Goal: Navigation & Orientation: Find specific page/section

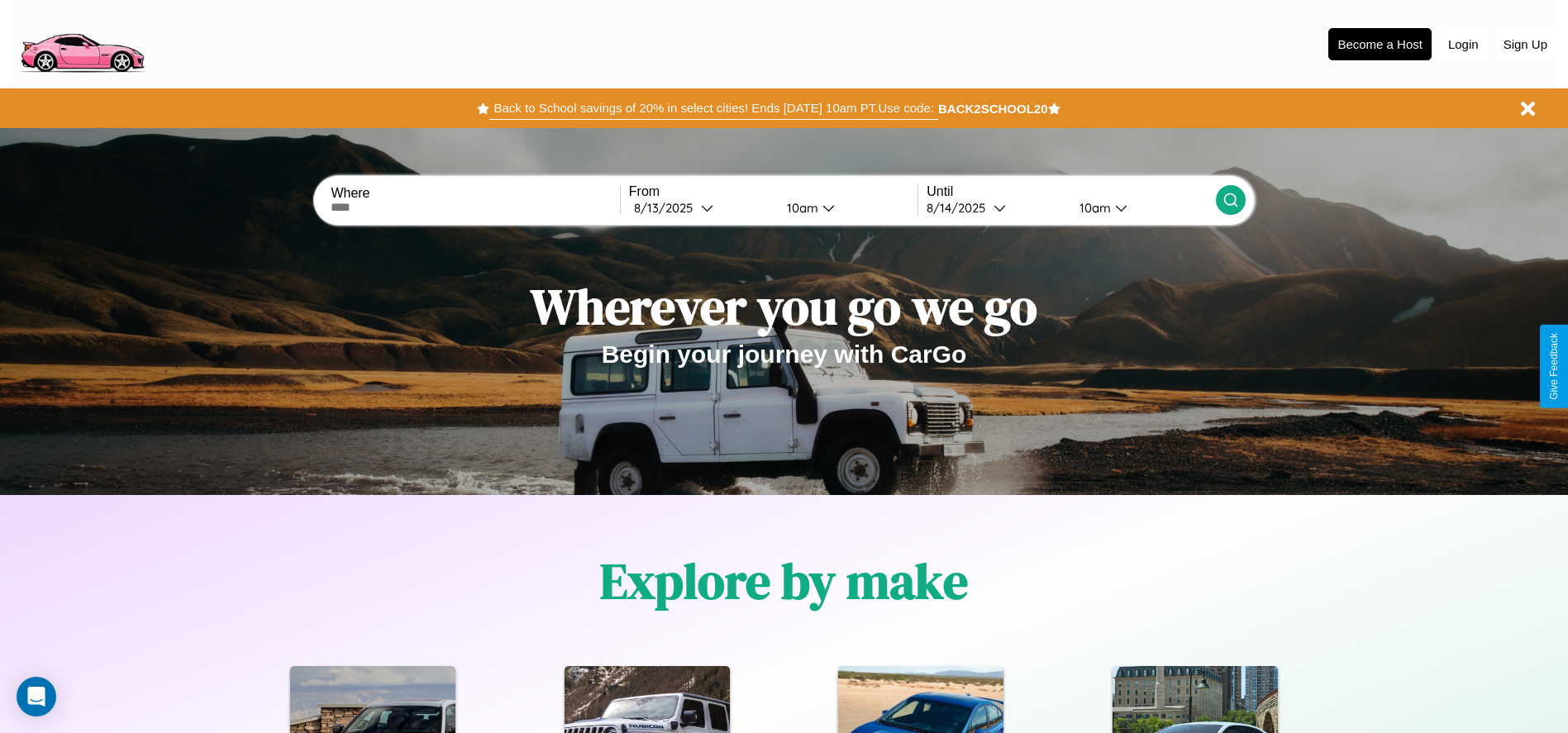
click at [713, 108] on button "Back to School savings of 20% in select cities! Ends [DATE] 10am PT. Use code:" at bounding box center [713, 108] width 448 height 23
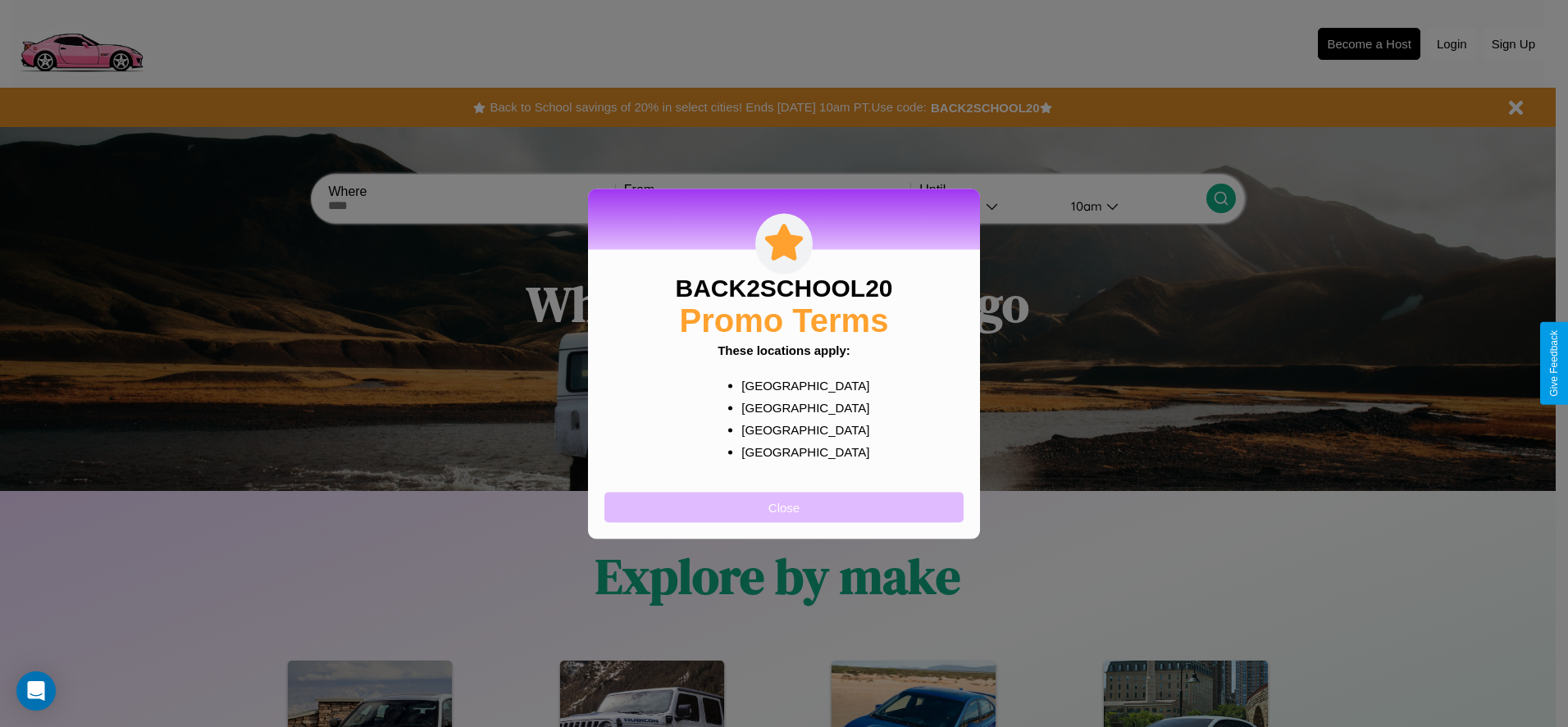
click at [784, 507] on button "Close" at bounding box center [784, 507] width 359 height 30
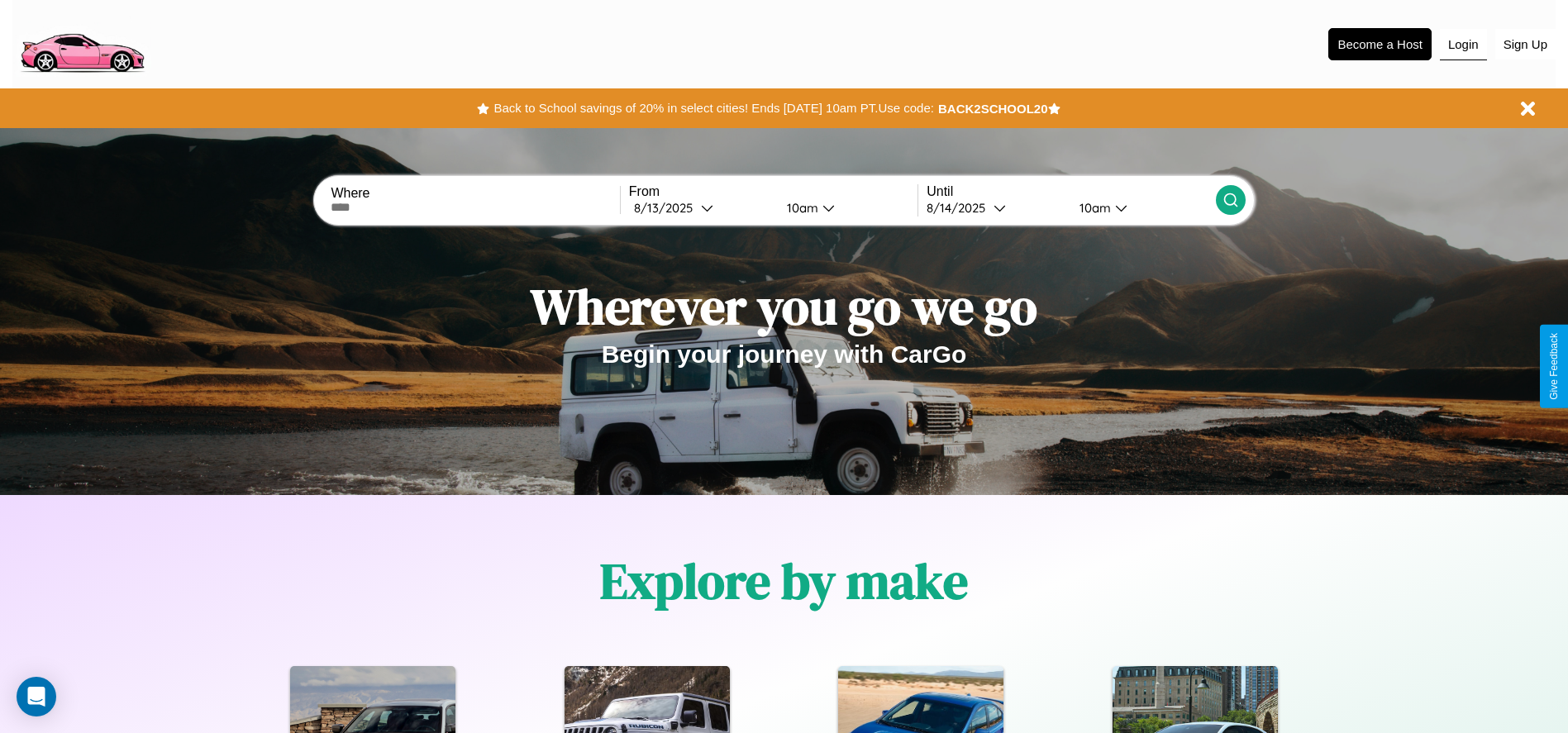
click at [1463, 44] on button "Login" at bounding box center [1463, 44] width 47 height 31
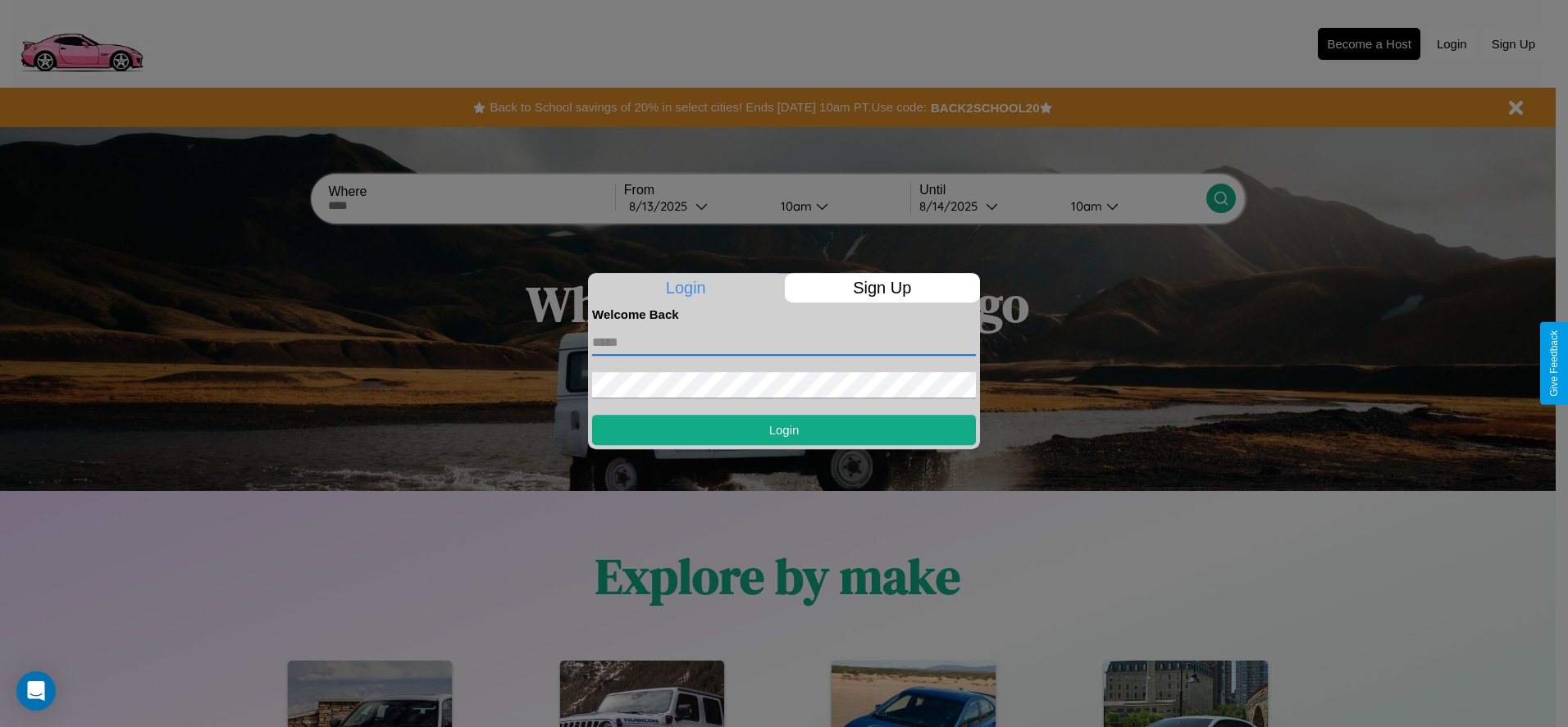
click at [784, 342] on input "text" at bounding box center [784, 343] width 383 height 27
type input "**********"
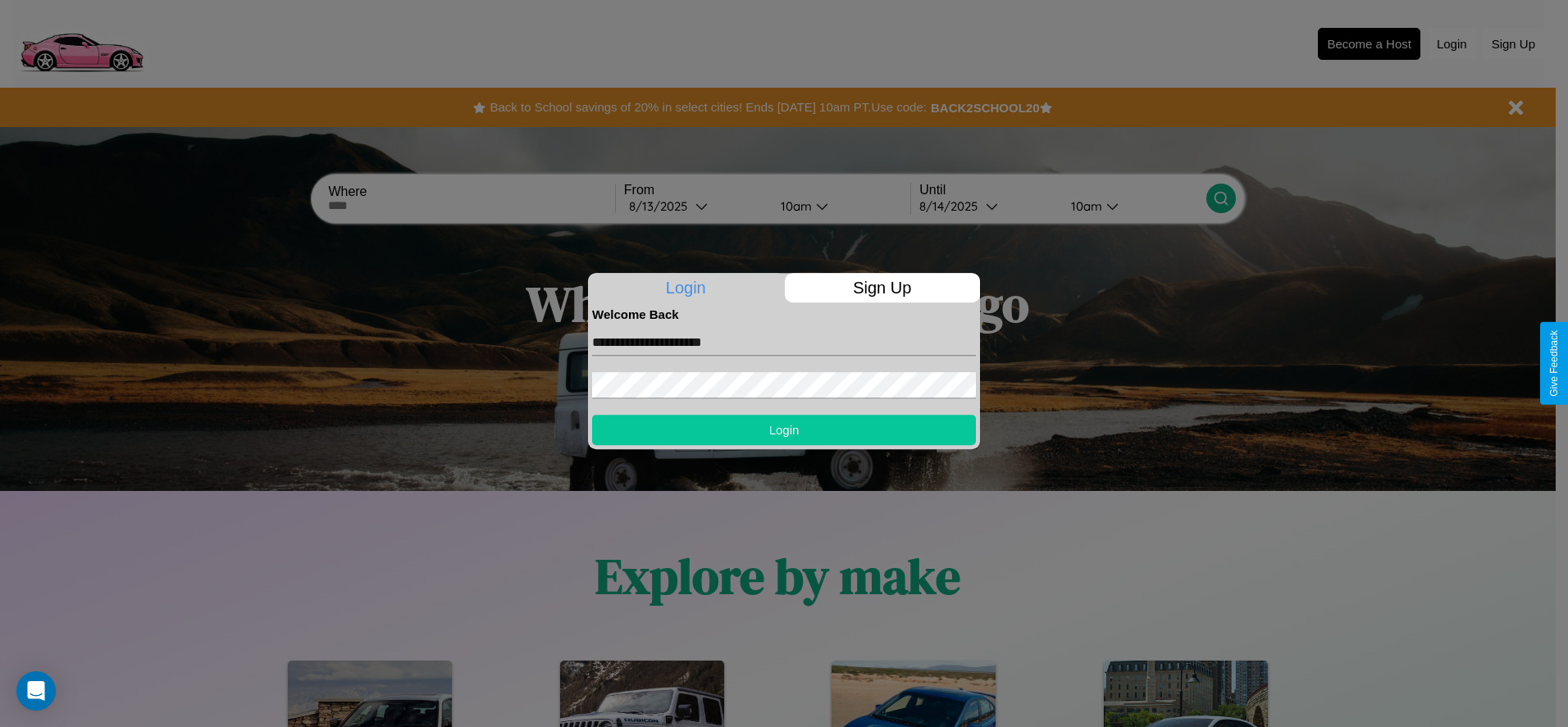
click at [784, 429] on button "Login" at bounding box center [784, 430] width 383 height 30
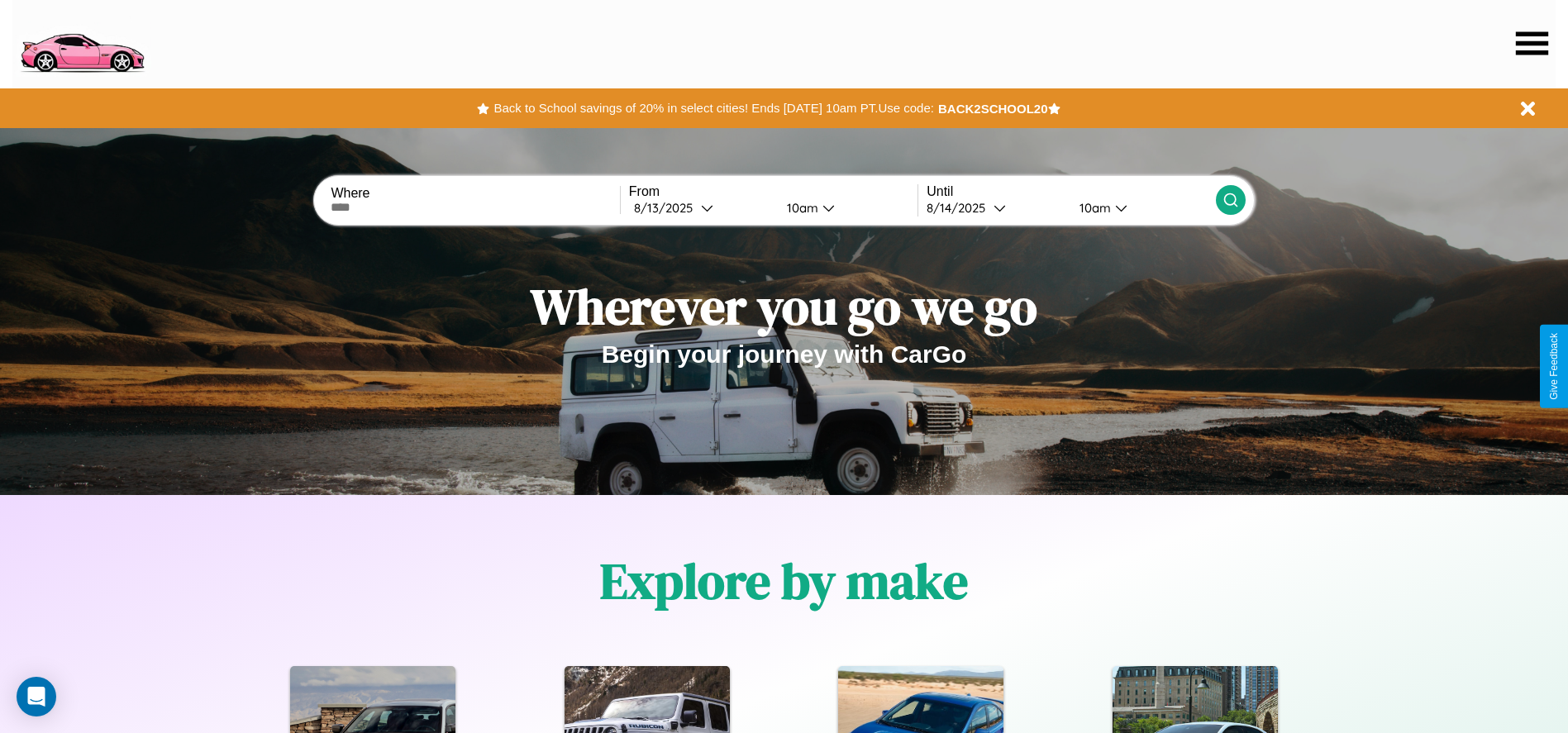
click at [1531, 43] on icon at bounding box center [1531, 43] width 32 height 23
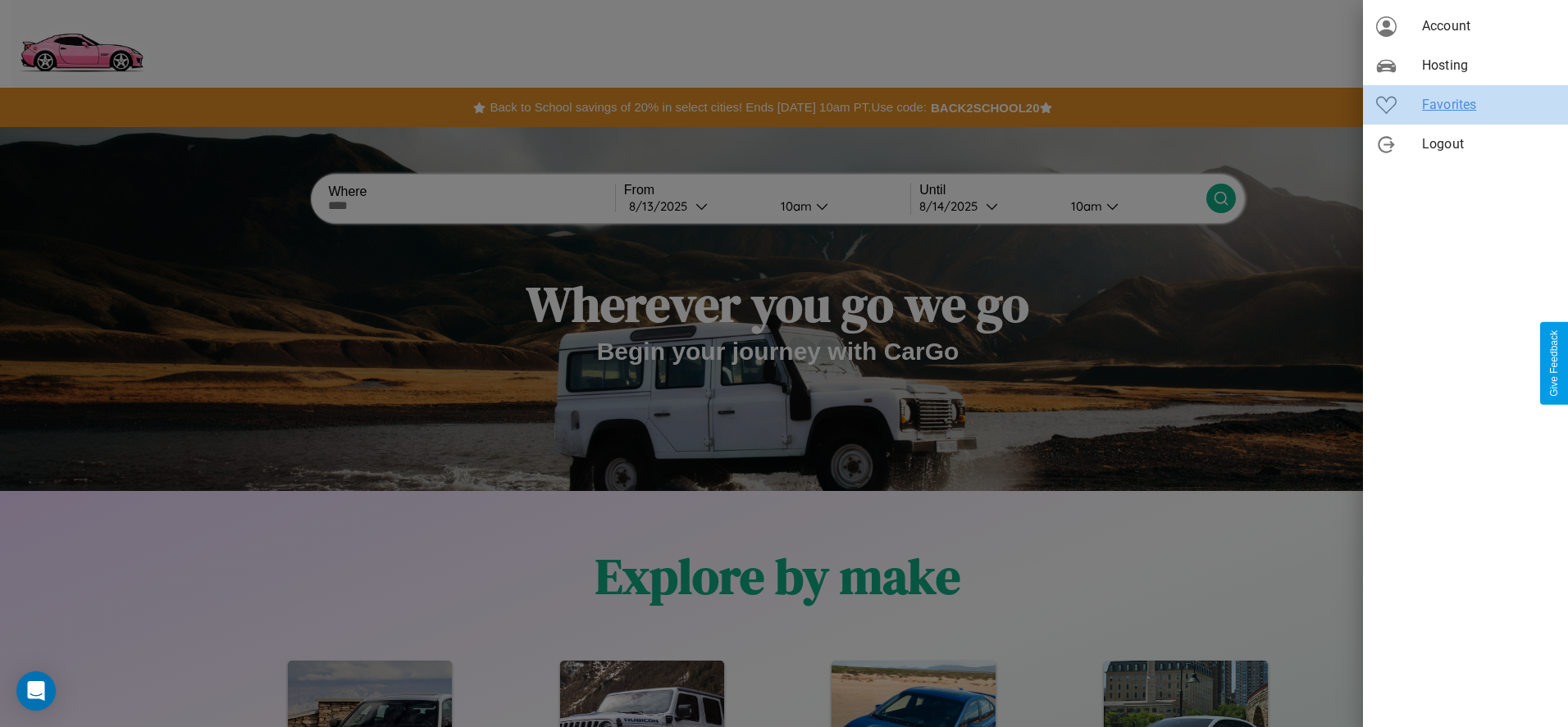
click at [1465, 105] on span "Favorites" at bounding box center [1488, 104] width 133 height 19
